Goal: Information Seeking & Learning: Learn about a topic

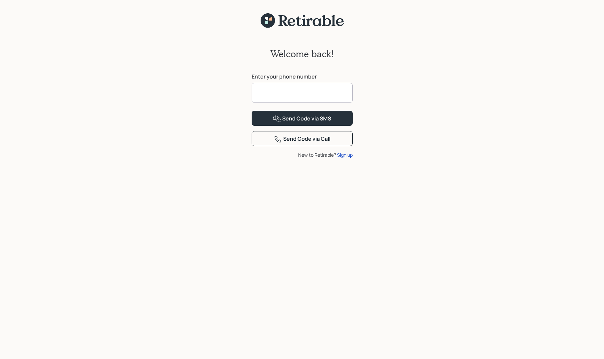
click at [280, 93] on input at bounding box center [302, 93] width 101 height 20
type input "**********"
click at [314, 123] on div "Send Code via SMS" at bounding box center [302, 119] width 58 height 8
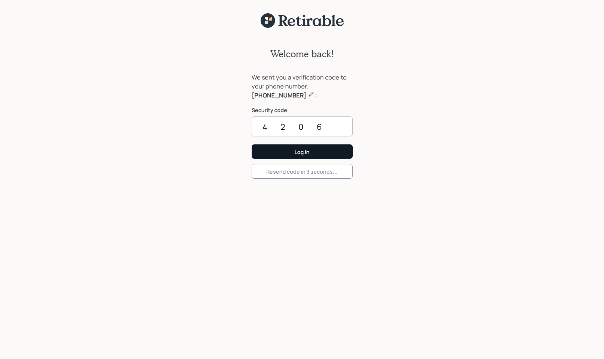
type input "4206"
click at [299, 151] on div "Log In" at bounding box center [302, 151] width 15 height 7
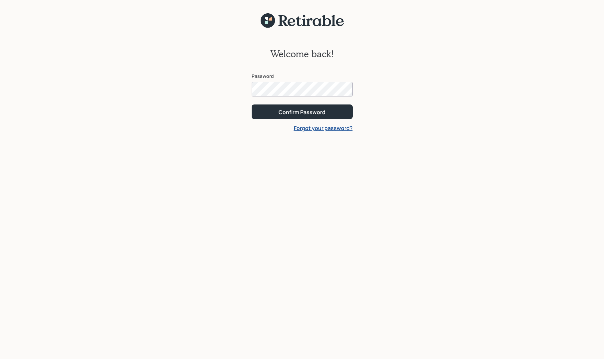
click at [353, 89] on div at bounding box center [353, 89] width 0 height 0
click at [325, 113] on div "Confirm Password" at bounding box center [302, 111] width 47 height 7
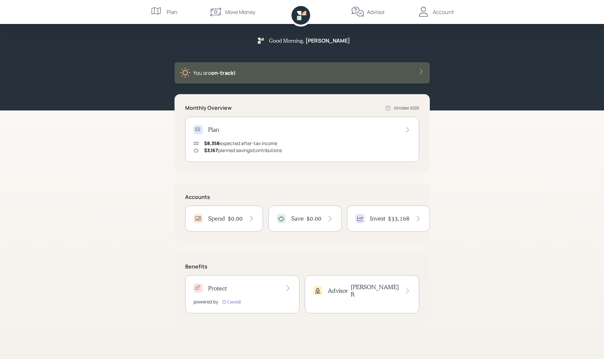
click at [445, 11] on div "Account" at bounding box center [443, 12] width 21 height 8
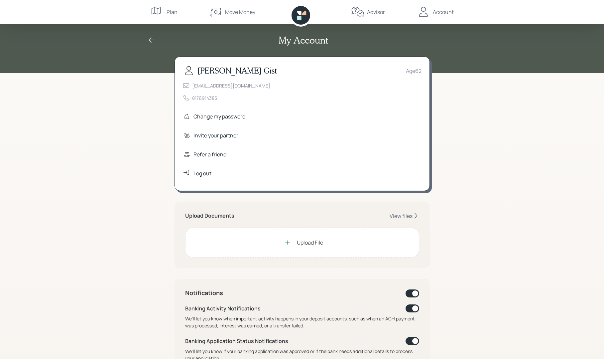
click at [245, 116] on div "Change my password" at bounding box center [220, 116] width 52 height 8
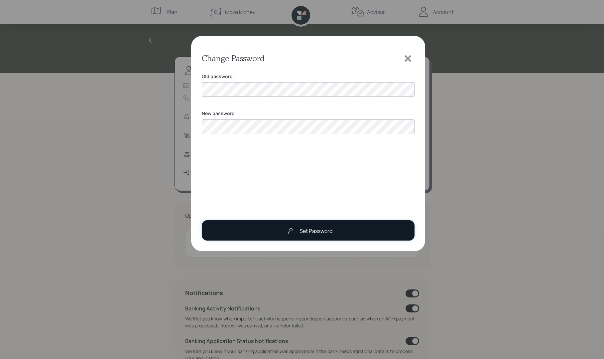
click at [322, 229] on div "Set Password" at bounding box center [316, 231] width 33 height 8
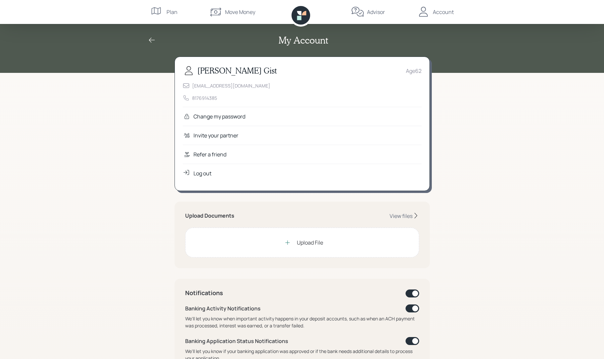
click at [442, 14] on div "Account" at bounding box center [443, 12] width 21 height 8
click at [505, 184] on div "My Account Michael Gist Age 62 mlg_bus@yahoo.com 8176914385 Change my password …" at bounding box center [302, 308] width 604 height 617
click at [232, 10] on div "Move Money" at bounding box center [240, 12] width 30 height 8
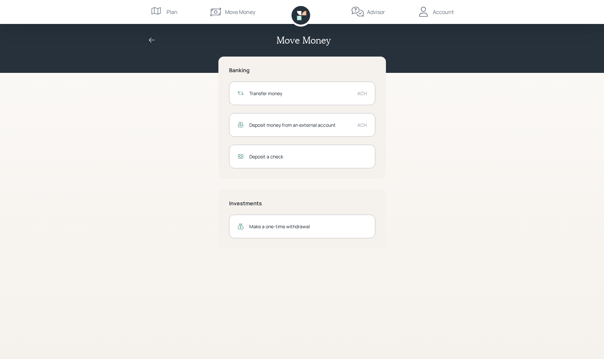
click at [169, 12] on div "Plan" at bounding box center [172, 12] width 11 height 8
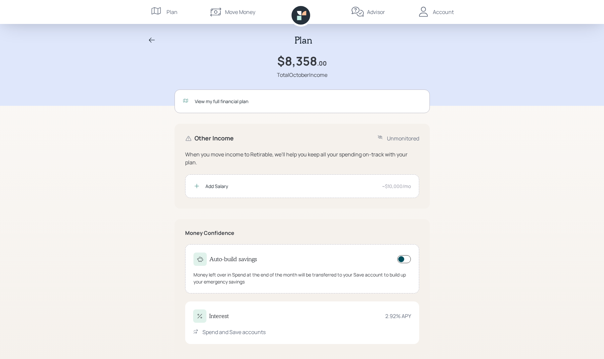
scroll to position [6, 0]
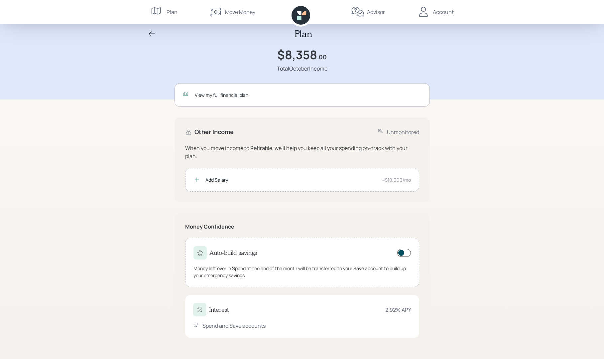
click at [213, 91] on div "View my full financial plan" at bounding box center [302, 95] width 255 height 24
click at [375, 11] on div "Advisor" at bounding box center [376, 12] width 18 height 8
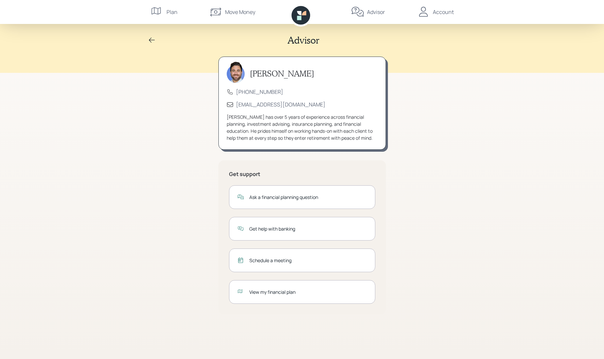
click at [284, 195] on div "Ask a financial planning question" at bounding box center [309, 197] width 118 height 7
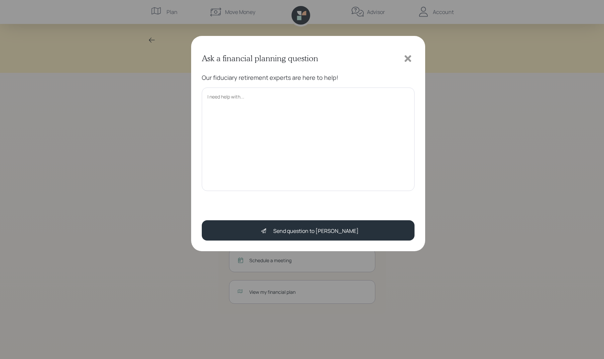
click at [248, 103] on textarea at bounding box center [308, 138] width 213 height 103
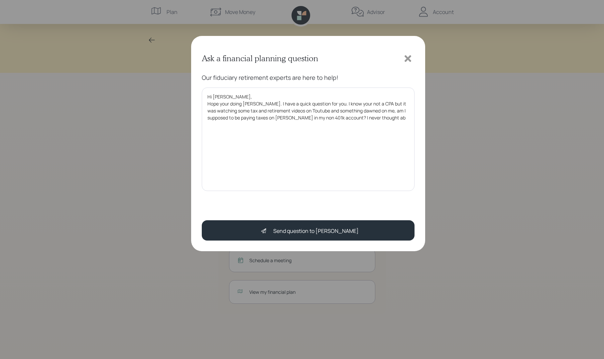
click at [248, 103] on textarea "Hi Mike, Hope your doing well. I have a quick question for you. I know your not…" at bounding box center [308, 138] width 213 height 103
click at [366, 118] on textarea "Hi Mike, Hope your doing well. I have a quick question for you. I know your not…" at bounding box center [308, 138] width 213 height 103
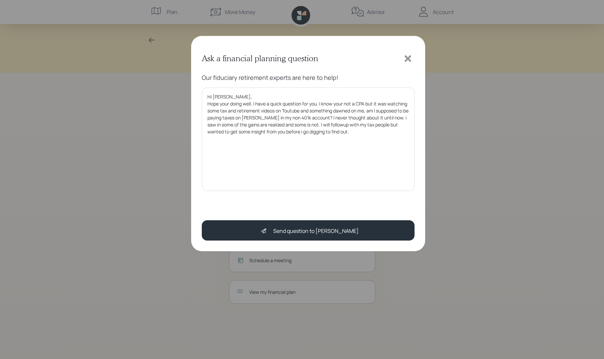
click at [295, 124] on textarea "Hi Mike, Hope your doing well. I have a quick question for you. I know your not…" at bounding box center [308, 138] width 213 height 103
click at [339, 132] on textarea "Hi Mike, Hope your doing well. I have a quick question for you. I know your not…" at bounding box center [308, 138] width 213 height 103
click at [295, 117] on textarea "Hi Mike, Hope your doing well. I have a quick question for you. I know your not…" at bounding box center [308, 138] width 213 height 103
click at [329, 119] on textarea "Hi Mike, Hope your doing well. I have a quick question for you. I know your not…" at bounding box center [308, 138] width 213 height 103
click at [298, 117] on textarea "Hi Mike, Hope your doing well. I have a quick question for you. I know your not…" at bounding box center [308, 138] width 213 height 103
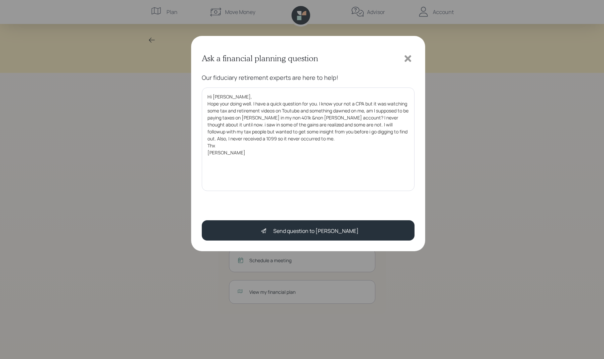
click at [298, 120] on textarea "Hi Mike, Hope your doing well. I have a quick question for you. I know your not…" at bounding box center [308, 138] width 213 height 103
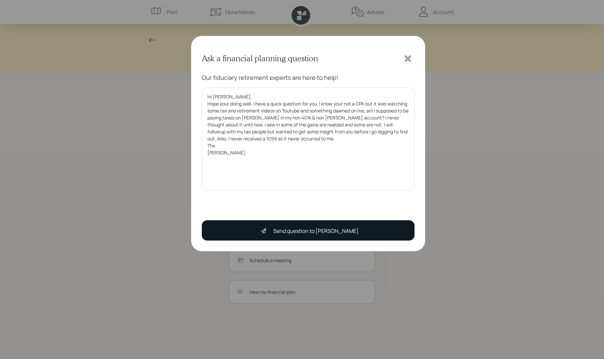
type textarea "Hi Mike, Hope your doing well. I have a quick question for you. I know your not…"
click at [315, 226] on div "Send question to Michael" at bounding box center [307, 230] width 101 height 13
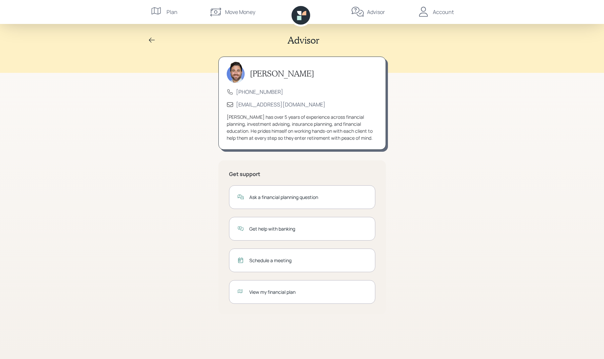
click at [441, 13] on div "Account" at bounding box center [443, 12] width 21 height 8
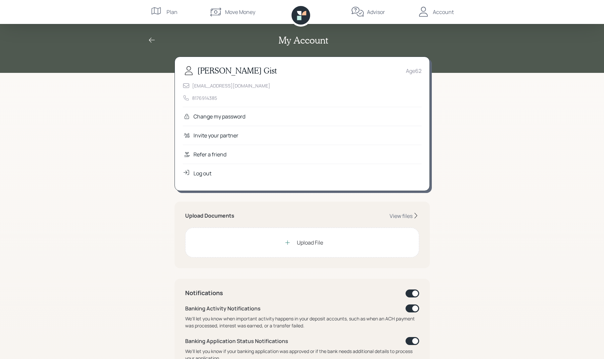
click at [165, 9] on div "Plan" at bounding box center [164, 12] width 27 height 24
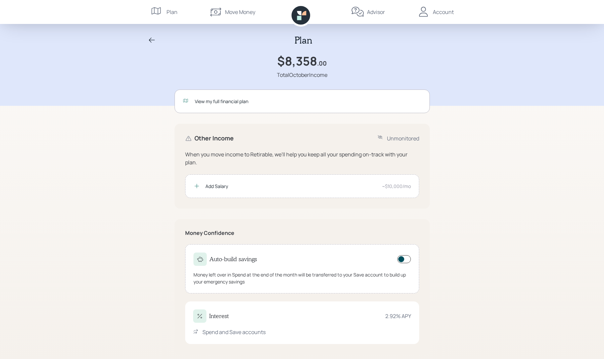
click at [442, 10] on div "Account" at bounding box center [443, 12] width 21 height 8
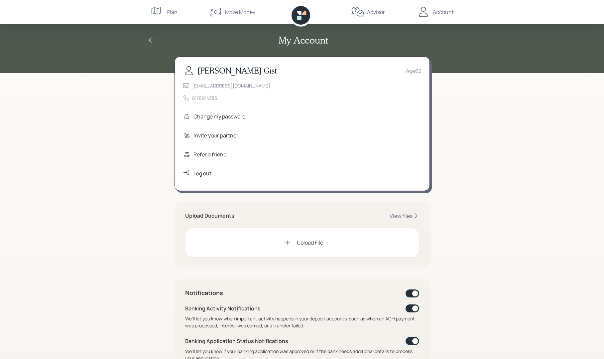
click at [174, 10] on div "Plan" at bounding box center [172, 12] width 11 height 8
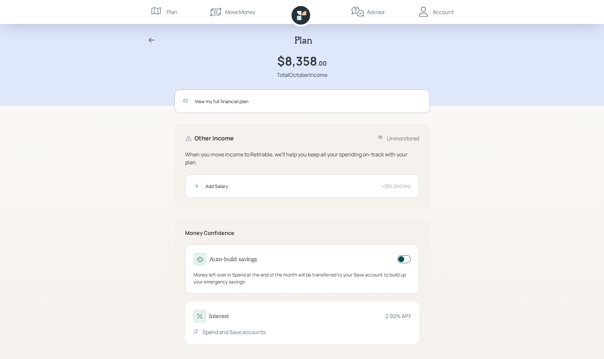
scroll to position [6, 0]
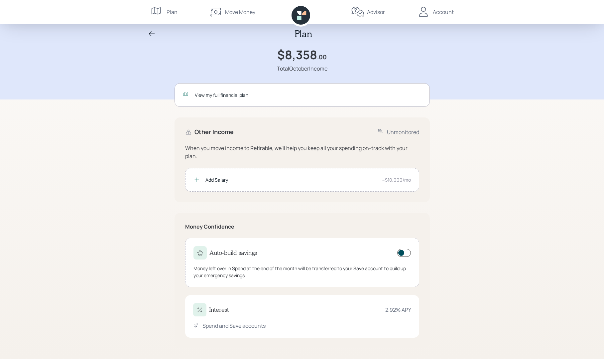
click at [279, 100] on div "View my full financial plan" at bounding box center [302, 95] width 255 height 24
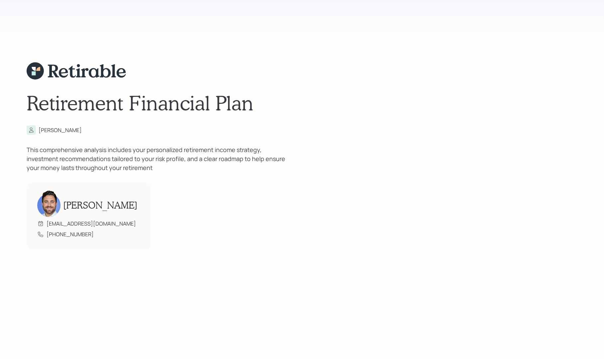
click at [226, 71] on div "Retirement Financial Plan Michael This comprehensive analysis includes your per…" at bounding box center [302, 155] width 551 height 311
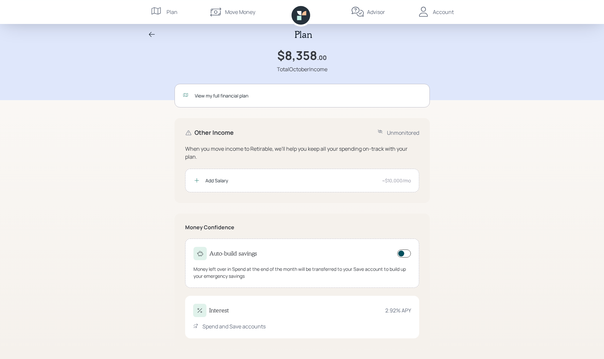
scroll to position [6, 0]
click at [187, 94] on icon at bounding box center [186, 94] width 7 height 7
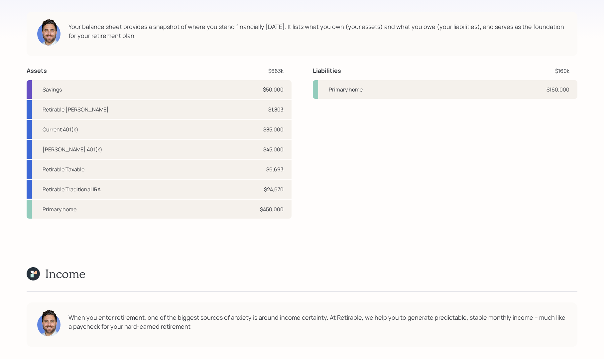
scroll to position [2000, 0]
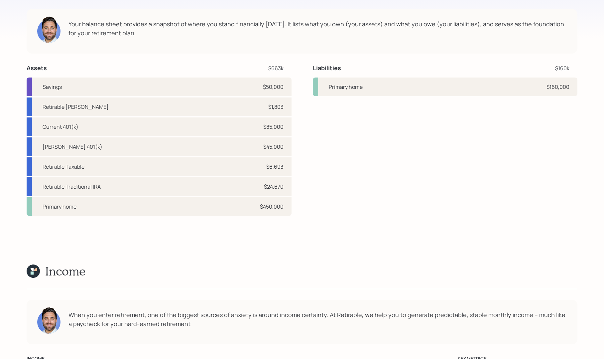
click at [373, 88] on div "Primary home $160,000" at bounding box center [445, 87] width 265 height 19
click at [324, 84] on div "Primary home $160,000" at bounding box center [445, 87] width 265 height 19
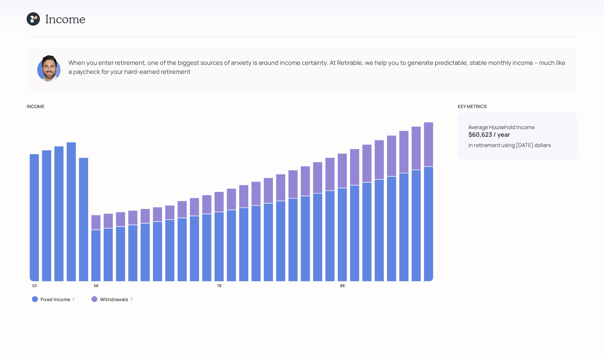
scroll to position [2250, 0]
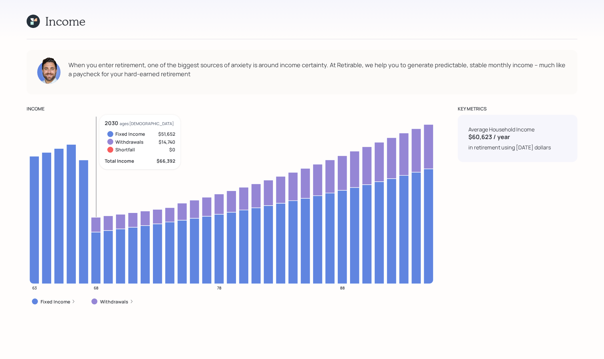
click at [97, 258] on icon at bounding box center [96, 258] width 10 height 52
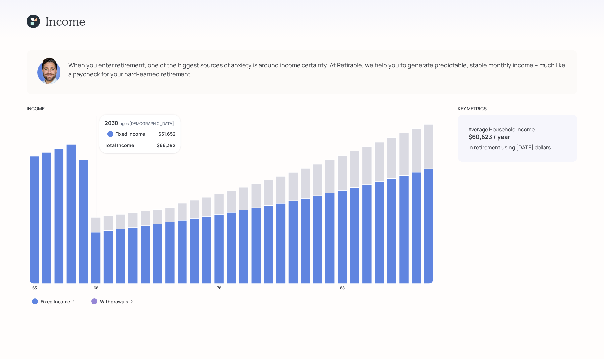
click at [98, 227] on icon at bounding box center [96, 224] width 10 height 15
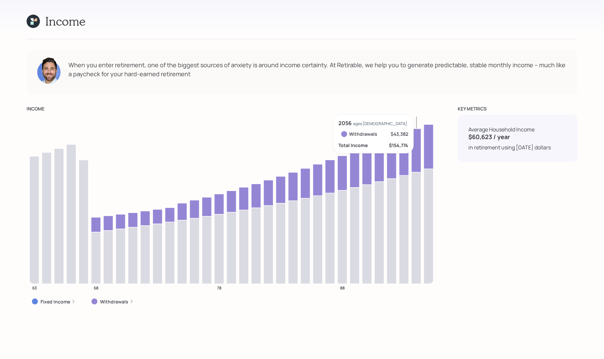
click at [421, 235] on icon at bounding box center [417, 227] width 10 height 111
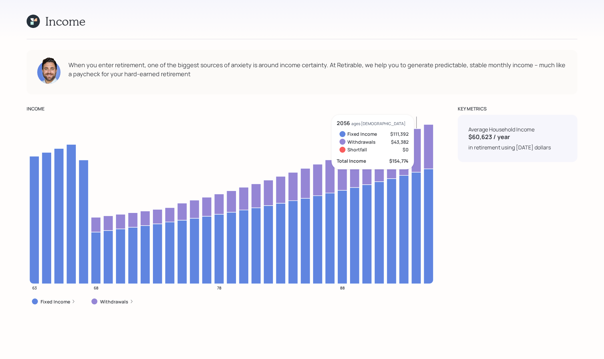
click at [520, 220] on div "KEY METRICS Average Household Income $60,623 / year in retirement using today's…" at bounding box center [518, 209] width 120 height 208
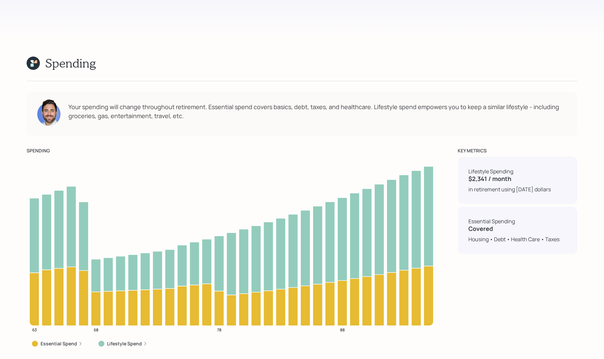
scroll to position [2555, 0]
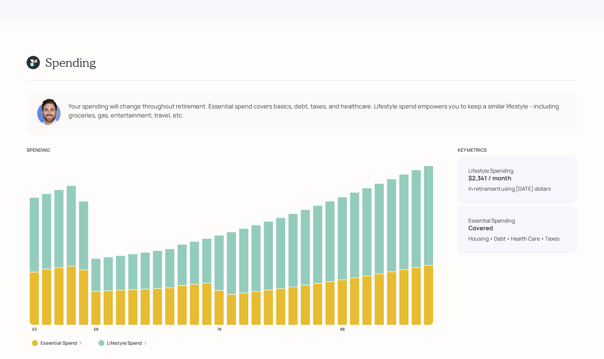
click at [517, 308] on div "KEY METRICS Lifestyle Spending $2,341 / month in retirement using today's dolla…" at bounding box center [518, 250] width 120 height 208
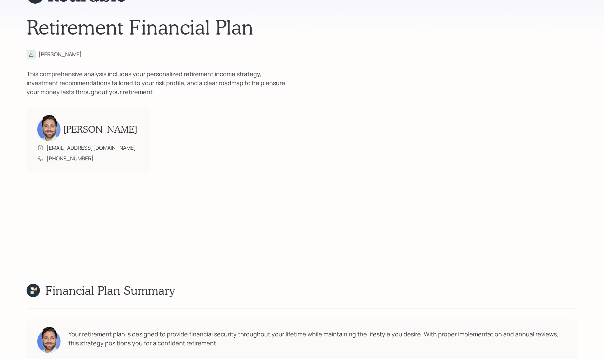
scroll to position [0, 0]
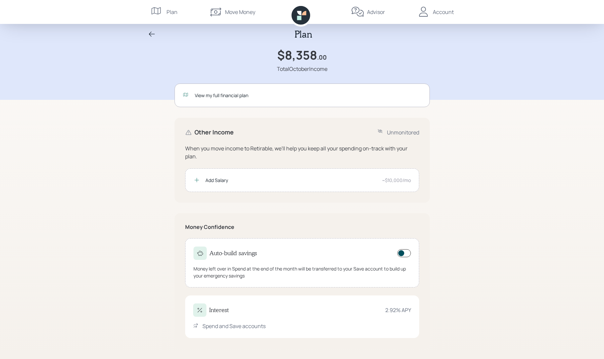
scroll to position [6, 0]
click at [446, 10] on div "Account" at bounding box center [443, 12] width 21 height 8
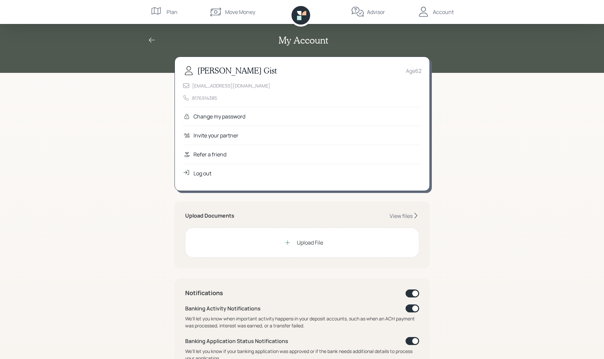
click at [439, 16] on div "Account" at bounding box center [443, 12] width 21 height 8
click at [440, 8] on div "Account" at bounding box center [443, 12] width 21 height 8
click at [370, 9] on div "Advisor" at bounding box center [376, 12] width 18 height 8
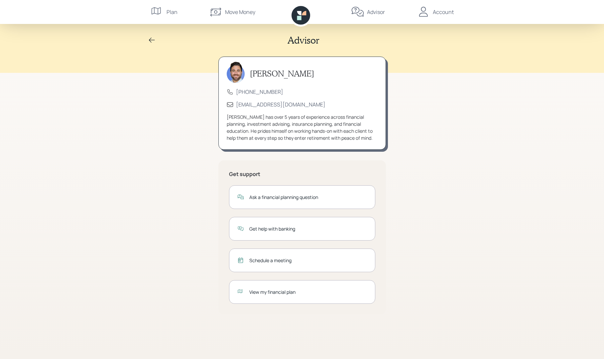
click at [166, 13] on div "Plan" at bounding box center [164, 12] width 27 height 24
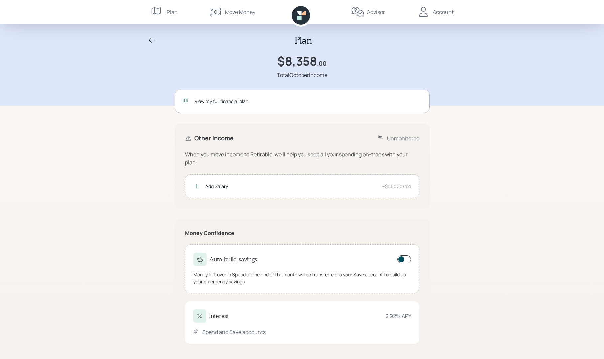
scroll to position [6, 0]
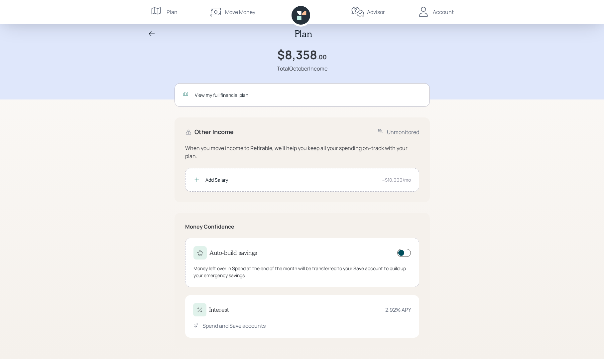
click at [305, 14] on icon at bounding box center [304, 13] width 4 height 4
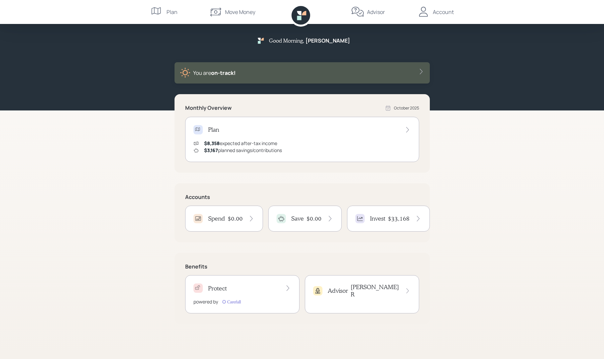
click at [162, 9] on icon at bounding box center [157, 11] width 13 height 13
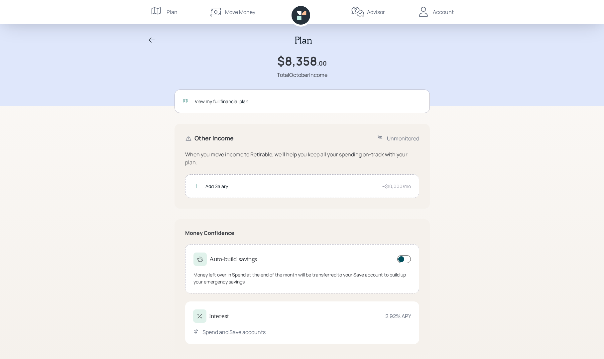
scroll to position [6, 0]
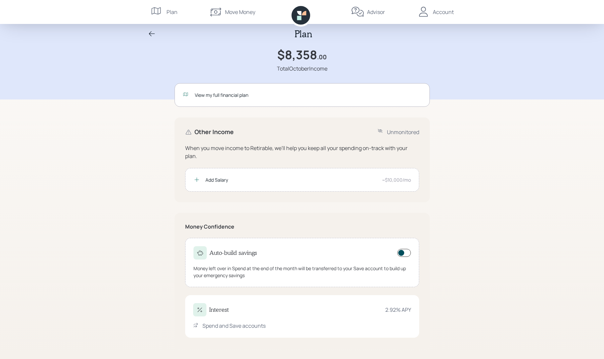
click at [372, 11] on div "Advisor" at bounding box center [376, 12] width 18 height 8
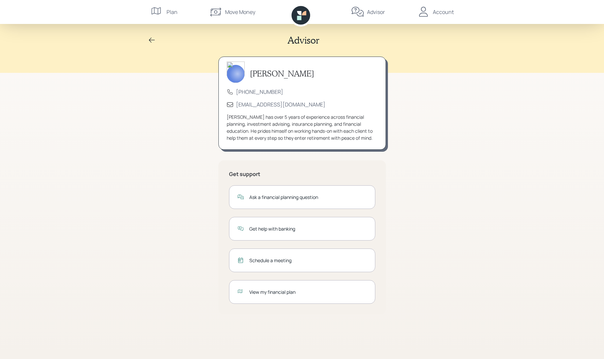
click at [172, 13] on div "Plan" at bounding box center [172, 12] width 11 height 8
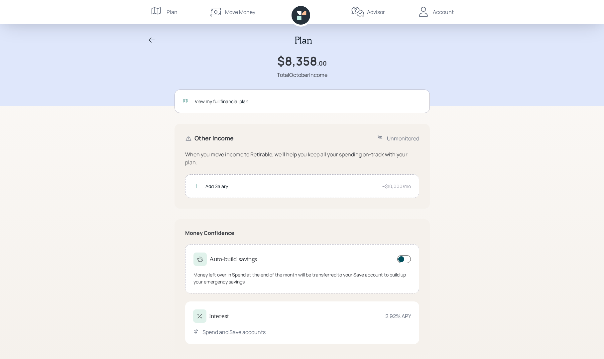
click at [173, 11] on div "Plan" at bounding box center [172, 12] width 11 height 8
click at [247, 11] on div "Move Money" at bounding box center [240, 12] width 30 height 8
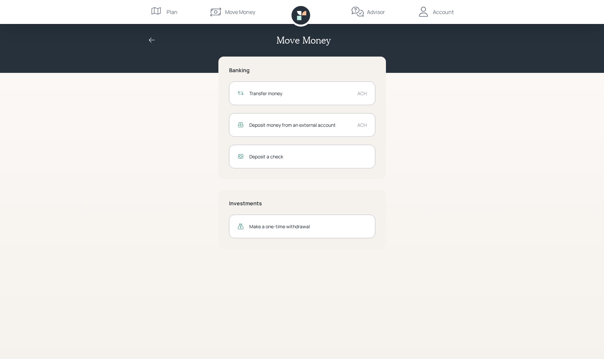
click at [386, 9] on nav "Plan Move Money Advisor Account" at bounding box center [302, 12] width 319 height 24
click at [375, 14] on div "Advisor" at bounding box center [376, 12] width 18 height 8
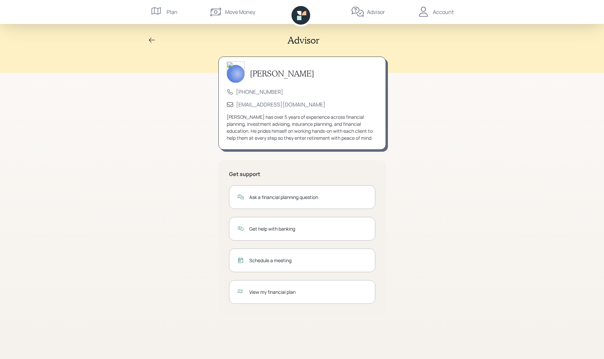
click at [433, 9] on div "Account" at bounding box center [435, 12] width 37 height 24
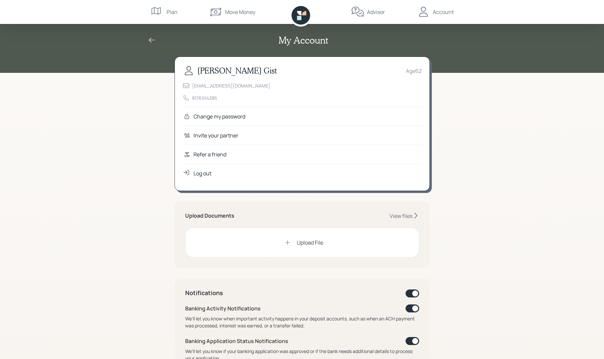
click at [169, 13] on div "Plan" at bounding box center [172, 12] width 11 height 8
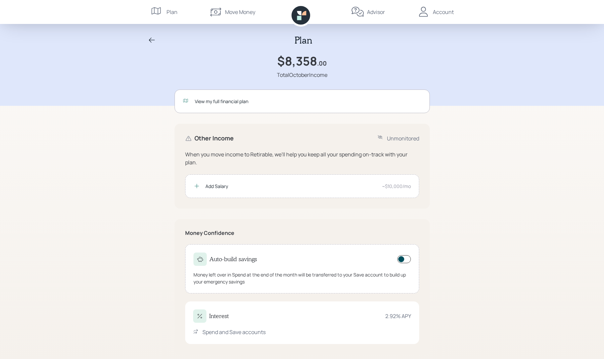
click at [448, 10] on div "Account" at bounding box center [443, 12] width 21 height 8
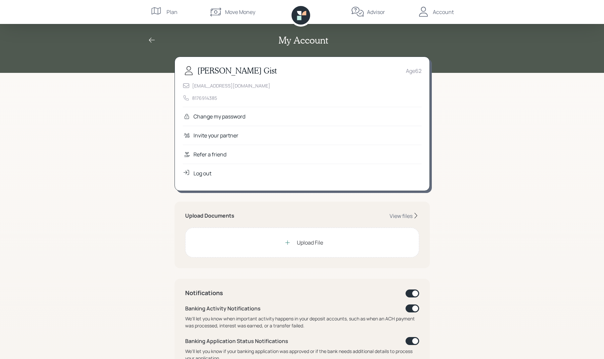
click at [368, 13] on div "Advisor" at bounding box center [376, 12] width 18 height 8
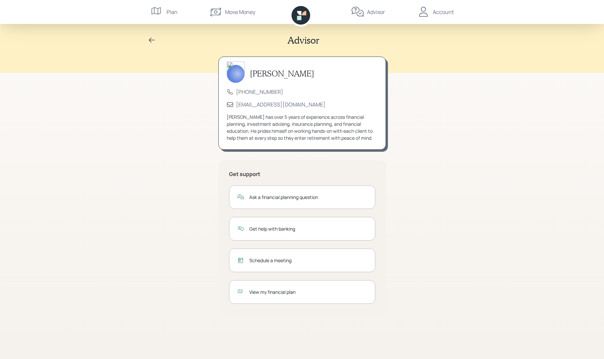
click at [236, 15] on div "Move Money" at bounding box center [240, 12] width 30 height 8
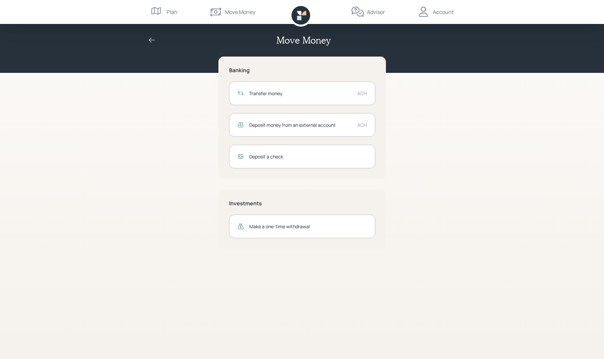
click at [169, 14] on div "Plan" at bounding box center [172, 12] width 11 height 8
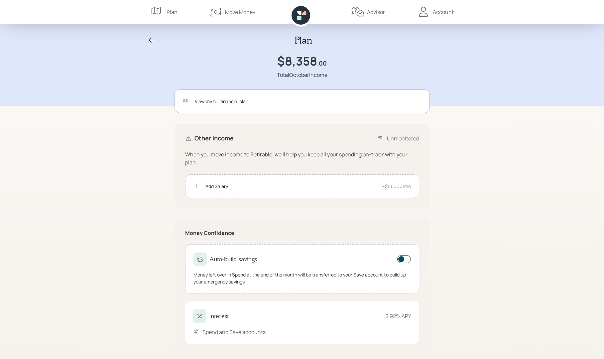
click at [171, 12] on div "Plan" at bounding box center [172, 12] width 11 height 8
click at [237, 12] on div "Move Money" at bounding box center [240, 12] width 30 height 8
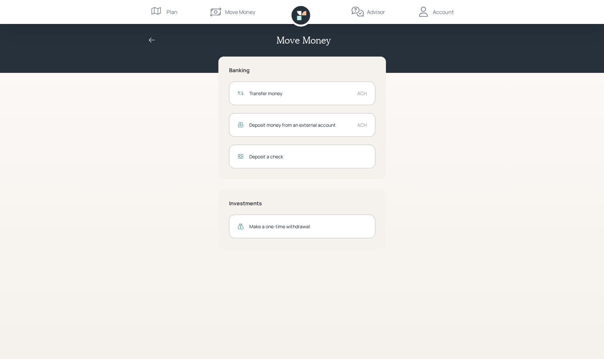
click at [377, 12] on div "Advisor" at bounding box center [376, 12] width 18 height 8
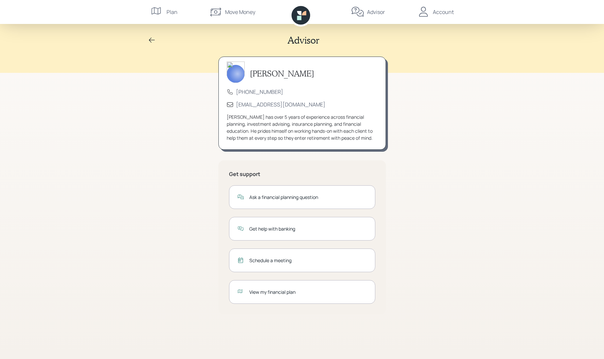
click at [437, 13] on div "Account" at bounding box center [443, 12] width 21 height 8
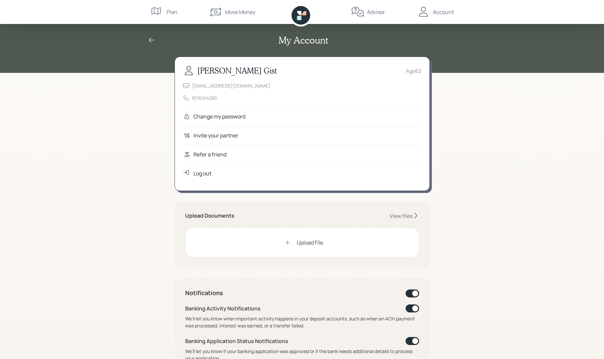
click at [172, 11] on div "Plan" at bounding box center [172, 12] width 11 height 8
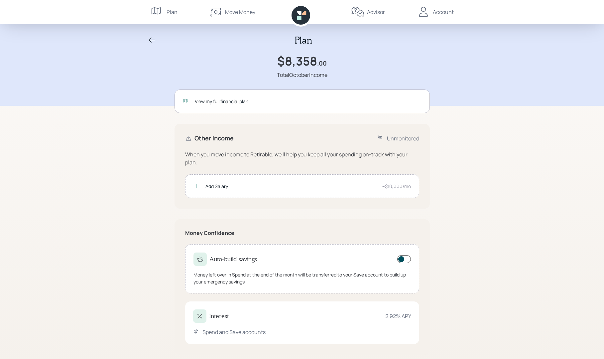
click at [166, 13] on div "Plan" at bounding box center [164, 12] width 27 height 24
click at [232, 100] on div "View my full financial plan" at bounding box center [308, 101] width 227 height 7
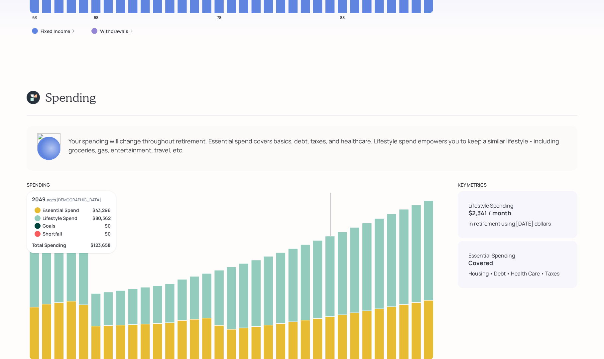
scroll to position [2522, 0]
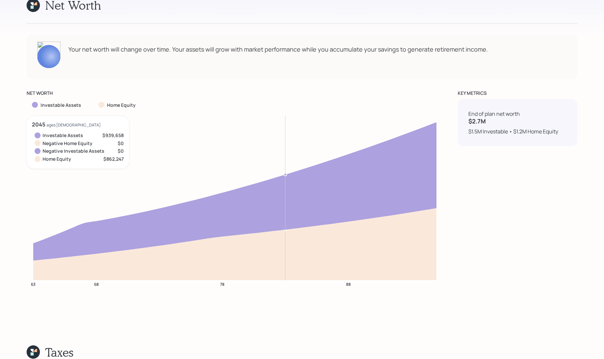
scroll to position [2959, 0]
click at [502, 221] on div "KEY METRICS End of plan net worth $2.7M $1.5M Investable • $1.2M Home Equity" at bounding box center [518, 194] width 120 height 208
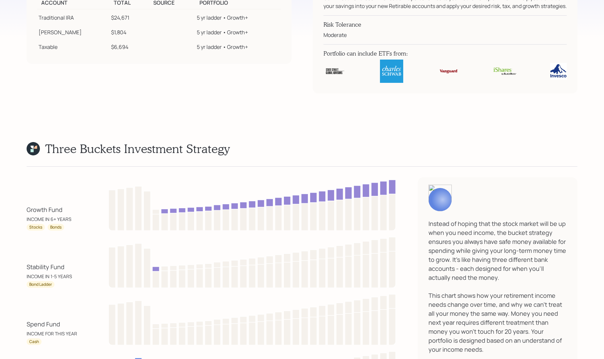
scroll to position [3964, 0]
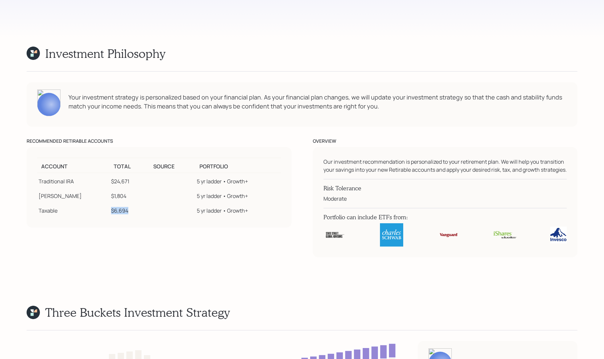
drag, startPoint x: 123, startPoint y: 213, endPoint x: 100, endPoint y: 210, distance: 23.1
click at [100, 210] on tr "Taxable $6,694 5 yr ladder • Growth+" at bounding box center [159, 209] width 244 height 15
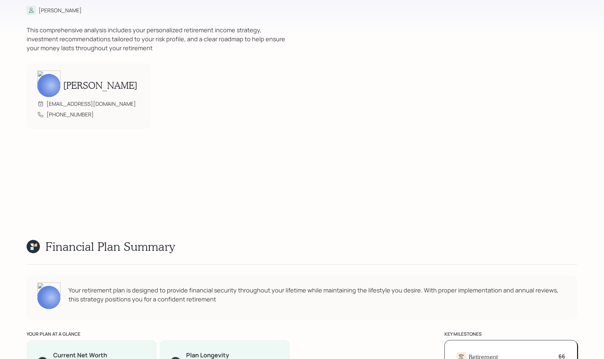
scroll to position [0, 0]
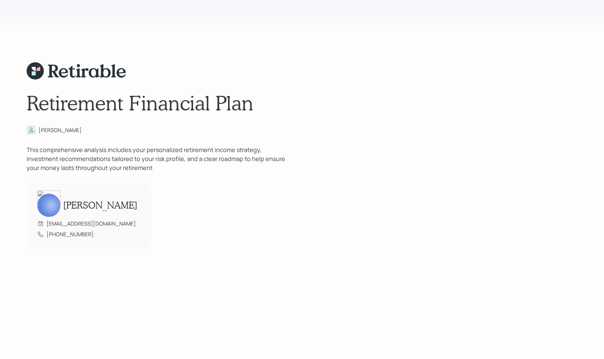
click at [48, 133] on div "[PERSON_NAME]" at bounding box center [60, 130] width 43 height 8
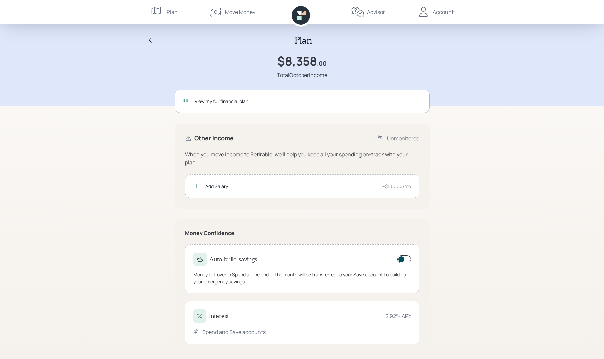
click at [371, 15] on div "Advisor" at bounding box center [376, 12] width 18 height 8
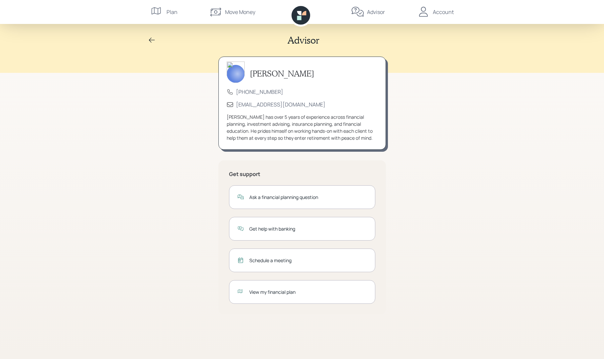
click at [437, 12] on div "Account" at bounding box center [443, 12] width 21 height 8
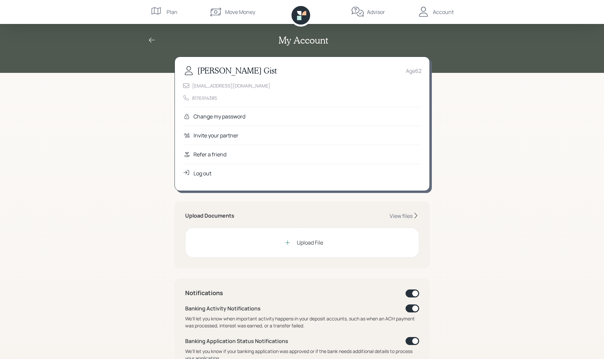
click at [204, 171] on div "Log out" at bounding box center [203, 173] width 18 height 8
